Goal: Check status

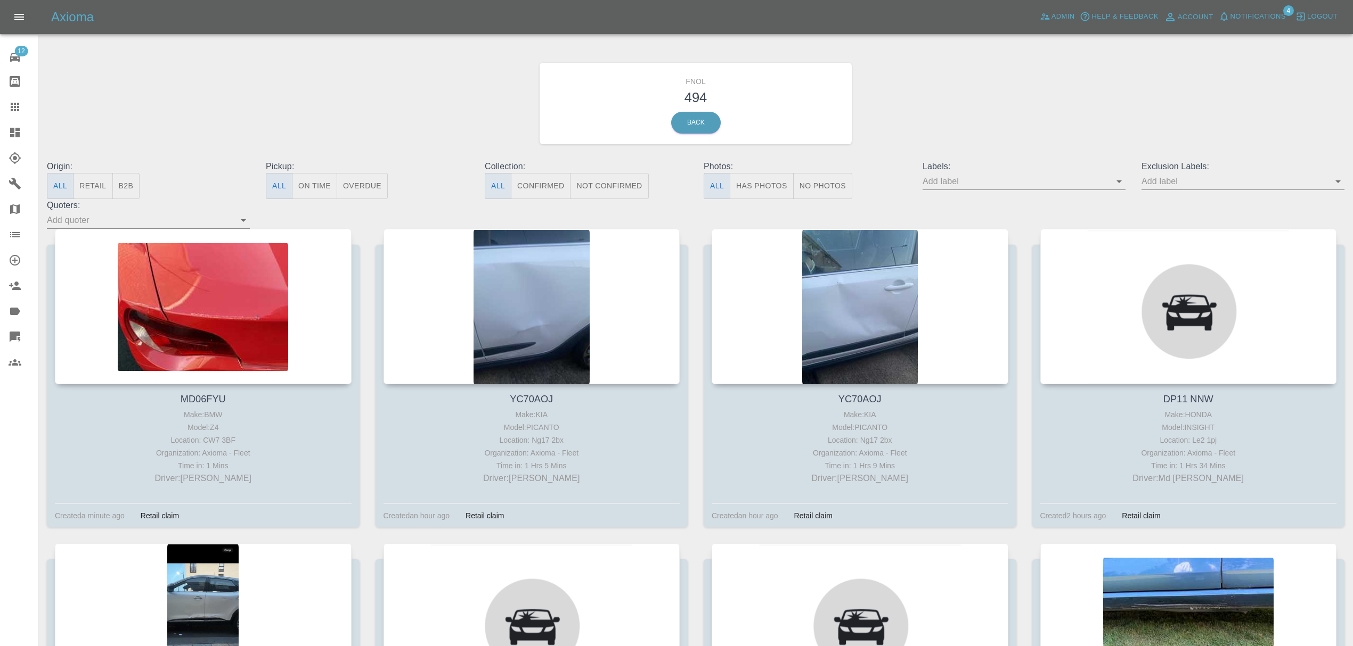
click at [256, 265] on div at bounding box center [203, 306] width 297 height 155
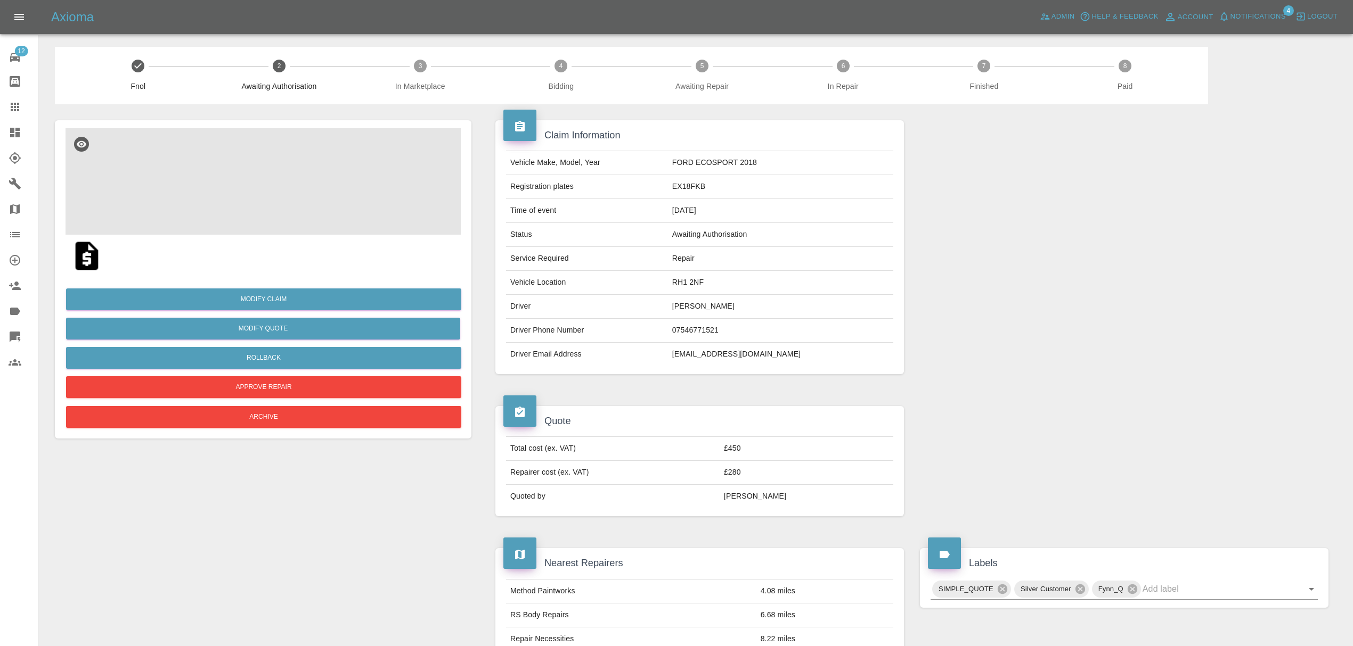
click at [238, 186] on img at bounding box center [263, 181] width 395 height 107
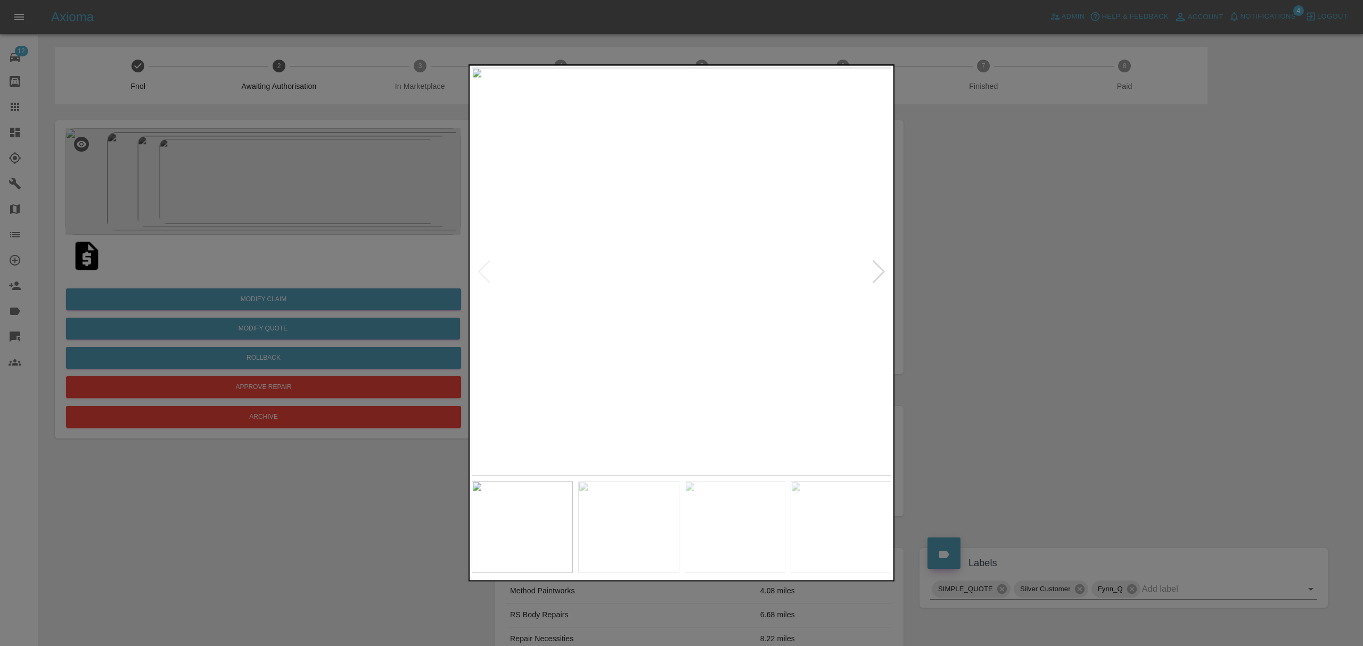
click at [878, 267] on div at bounding box center [879, 271] width 14 height 23
click at [1028, 245] on div at bounding box center [681, 323] width 1363 height 646
